Goal: Check status: Check status

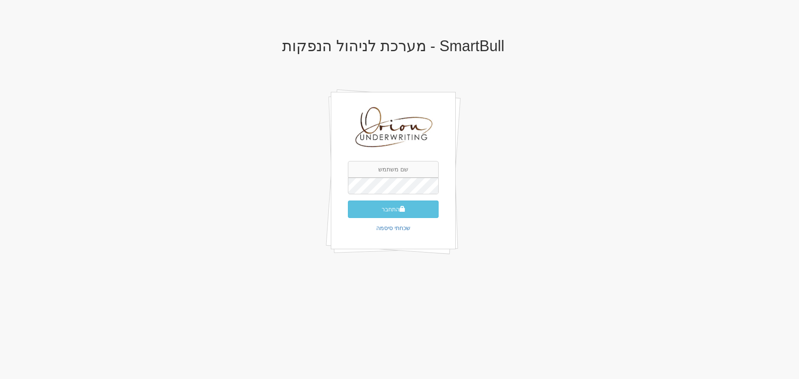
click at [399, 169] on input "text" at bounding box center [393, 169] width 91 height 17
click at [397, 172] on input "text" at bounding box center [393, 169] width 91 height 17
type input "[EMAIL_ADDRESS][DOMAIN_NAME]"
click at [419, 207] on button "התחבר" at bounding box center [393, 209] width 91 height 17
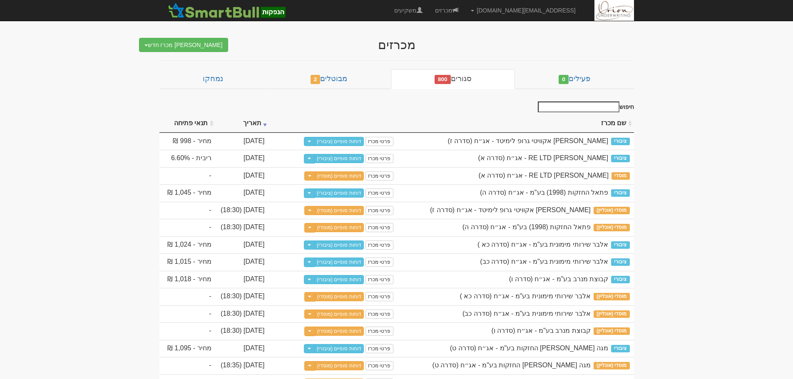
click at [577, 104] on input "חיפוש" at bounding box center [579, 107] width 82 height 11
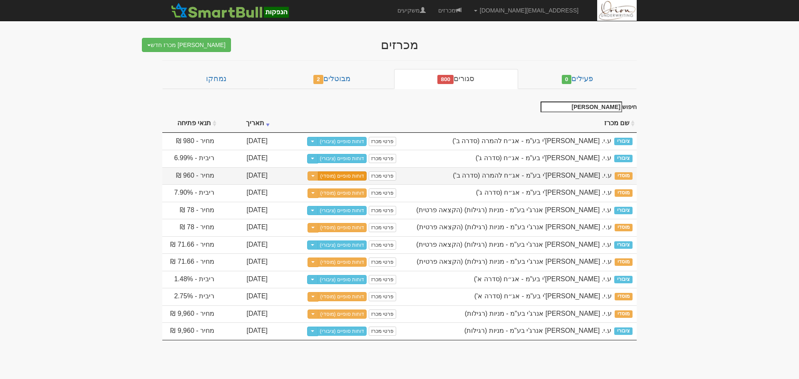
type input "[PERSON_NAME]"
click at [340, 177] on link "דוחות סופיים (מוסדי)" at bounding box center [342, 175] width 49 height 9
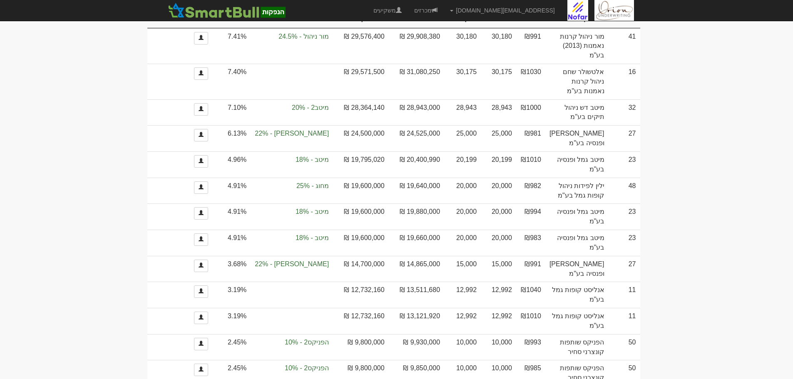
scroll to position [1531, 0]
